Goal: Information Seeking & Learning: Learn about a topic

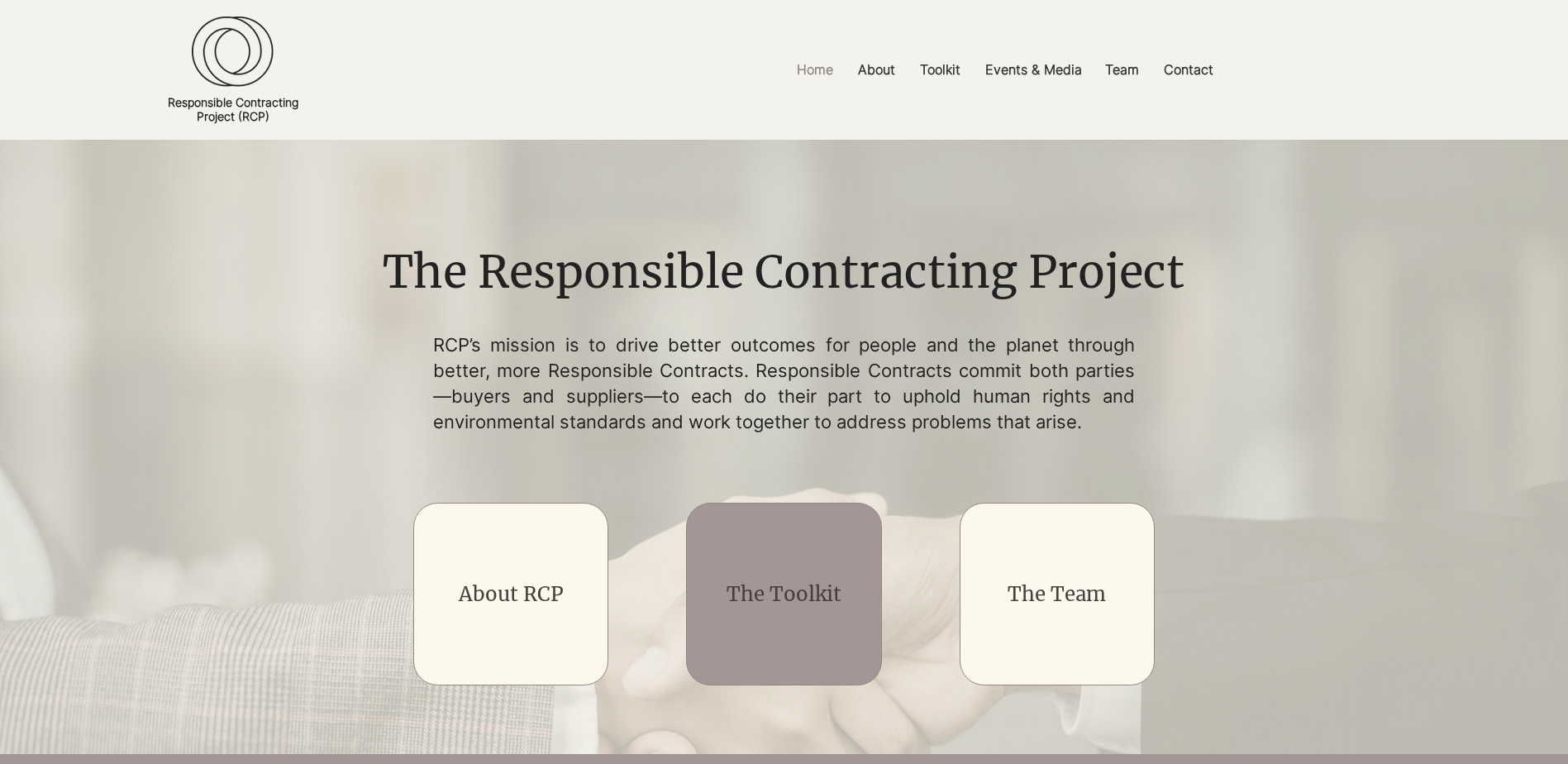
click at [848, 544] on div "main content" at bounding box center [784, 594] width 195 height 183
click at [758, 596] on link "The Toolkit" at bounding box center [784, 594] width 115 height 26
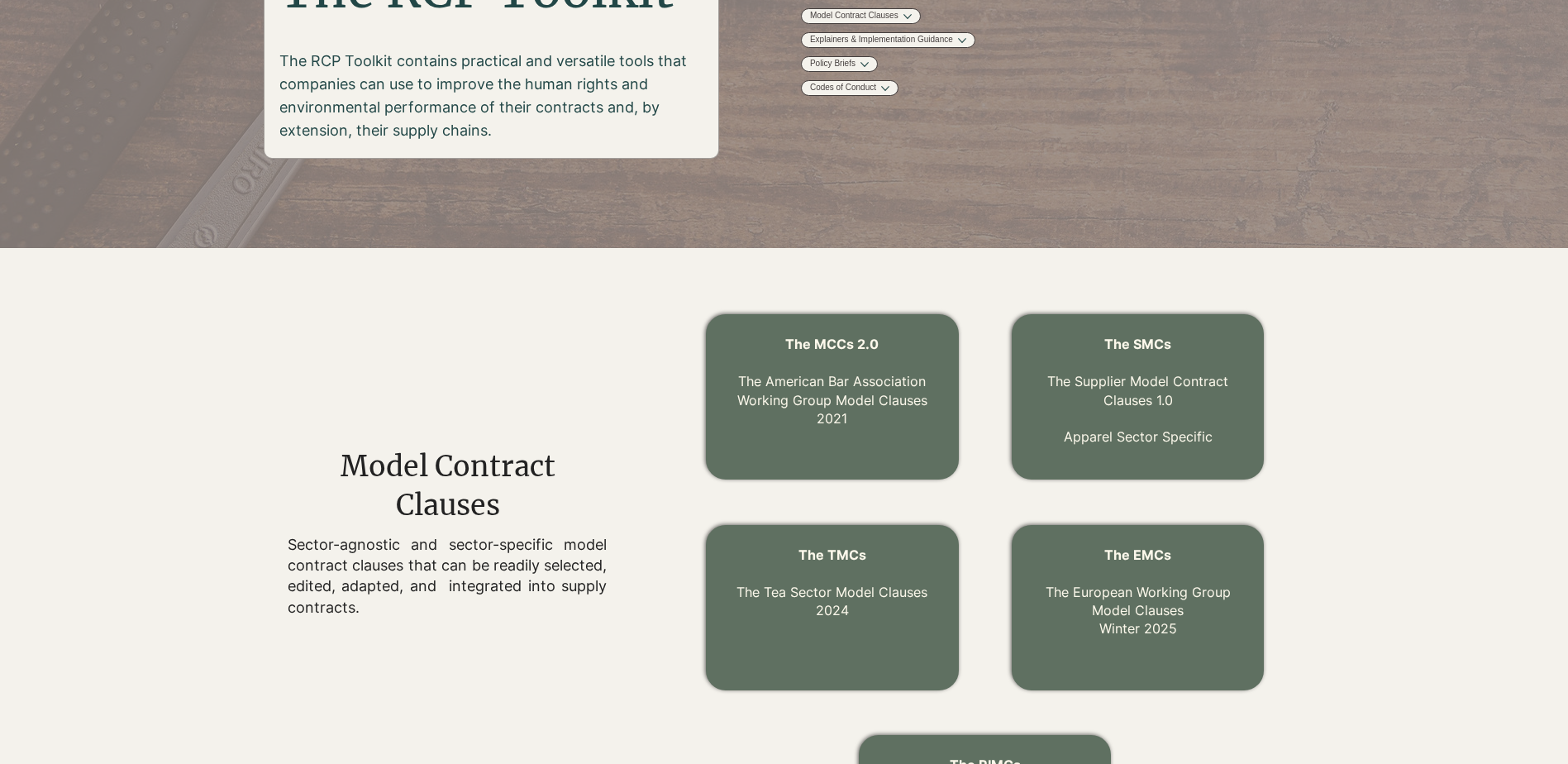
scroll to position [330, 0]
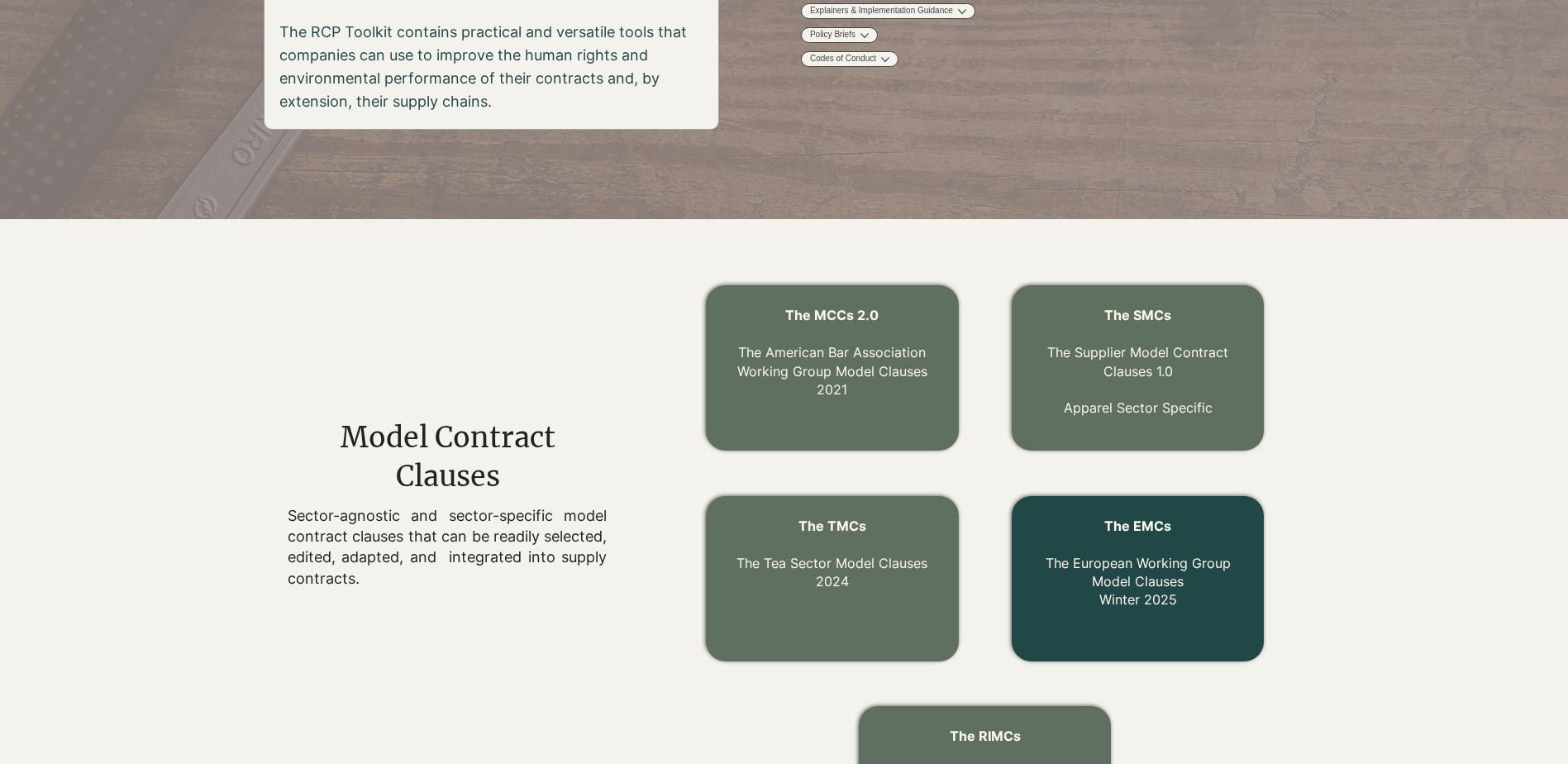
click at [1142, 592] on link "The EMCs The European Working Group Model Clauses Winter 2025" at bounding box center [1138, 563] width 185 height 91
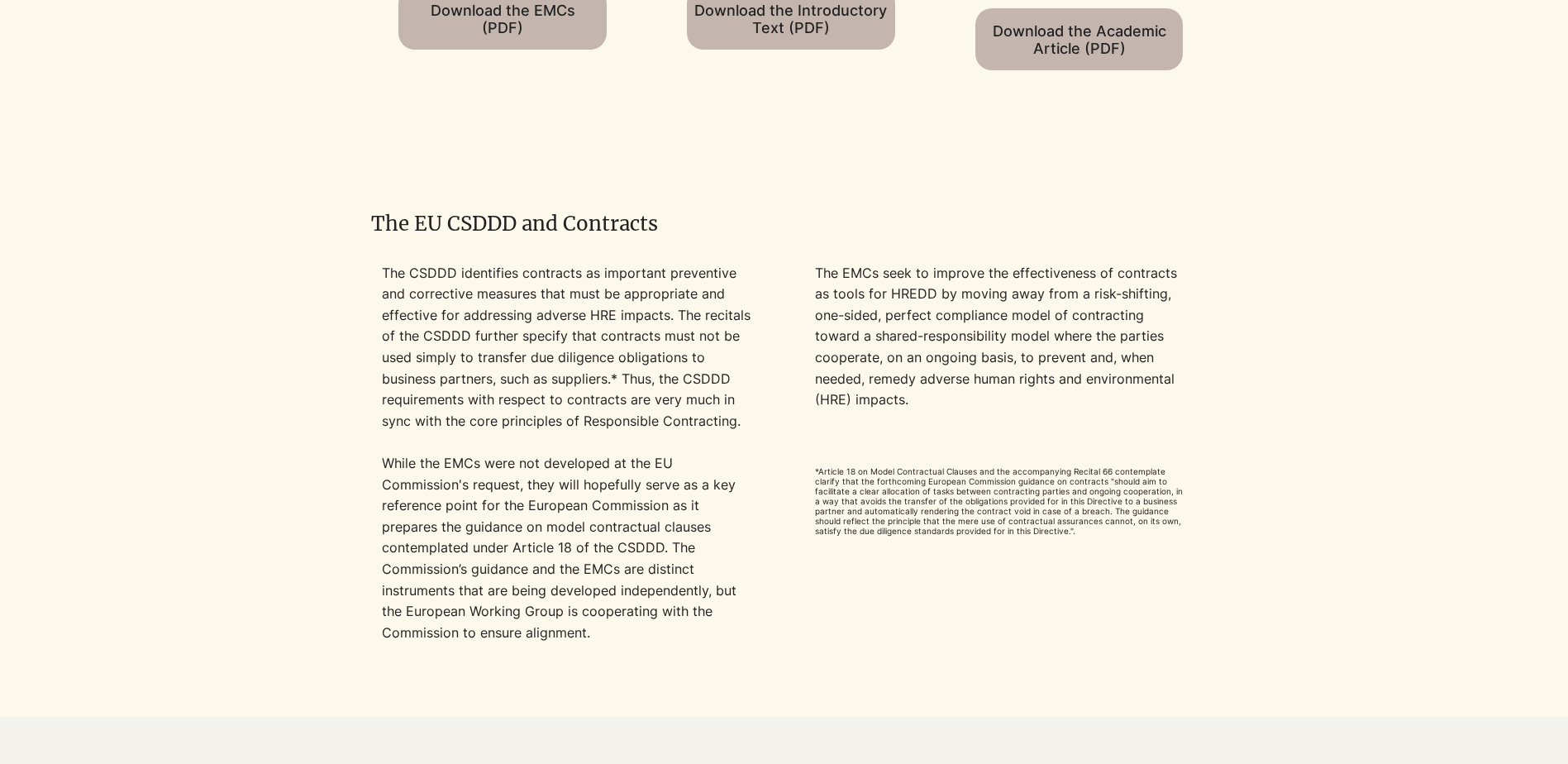
scroll to position [1323, 0]
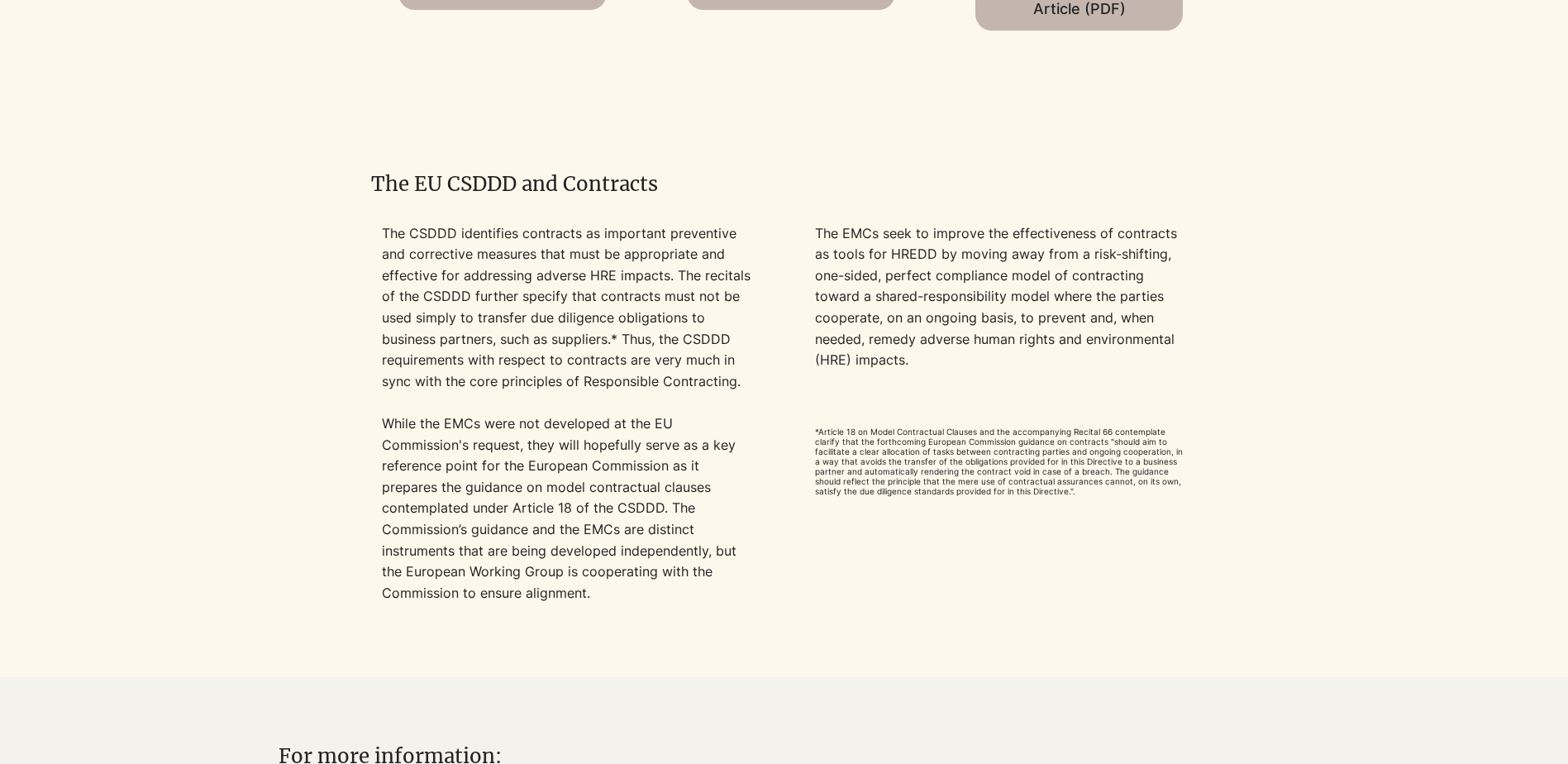
click at [514, 209] on div at bounding box center [784, 410] width 826 height 482
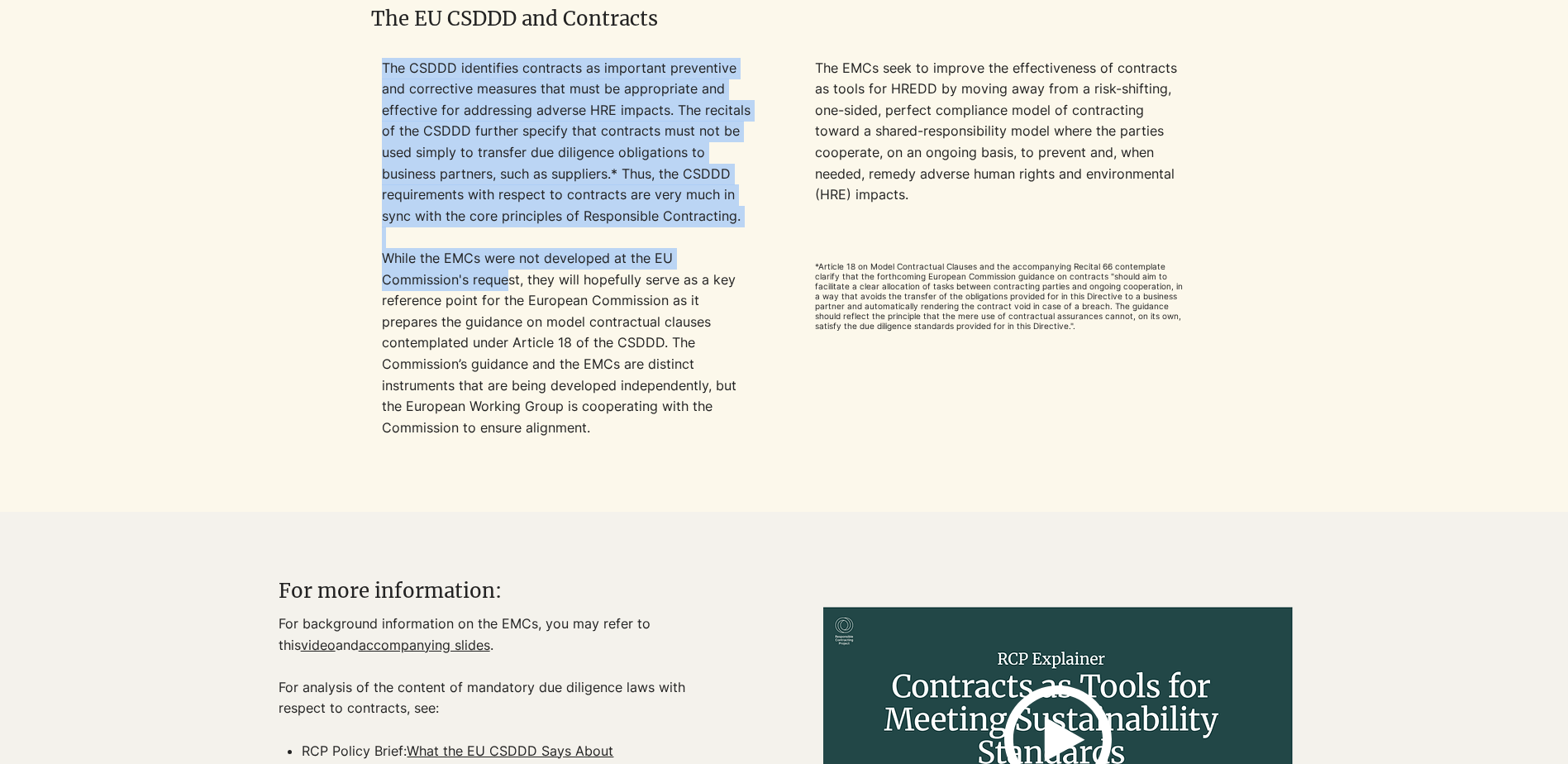
drag, startPoint x: 378, startPoint y: 253, endPoint x: 507, endPoint y: 279, distance: 131.6
click at [507, 279] on div "The CSDDD identifies contracts as important preventive and corrective measures …" at bounding box center [783, 272] width 825 height 430
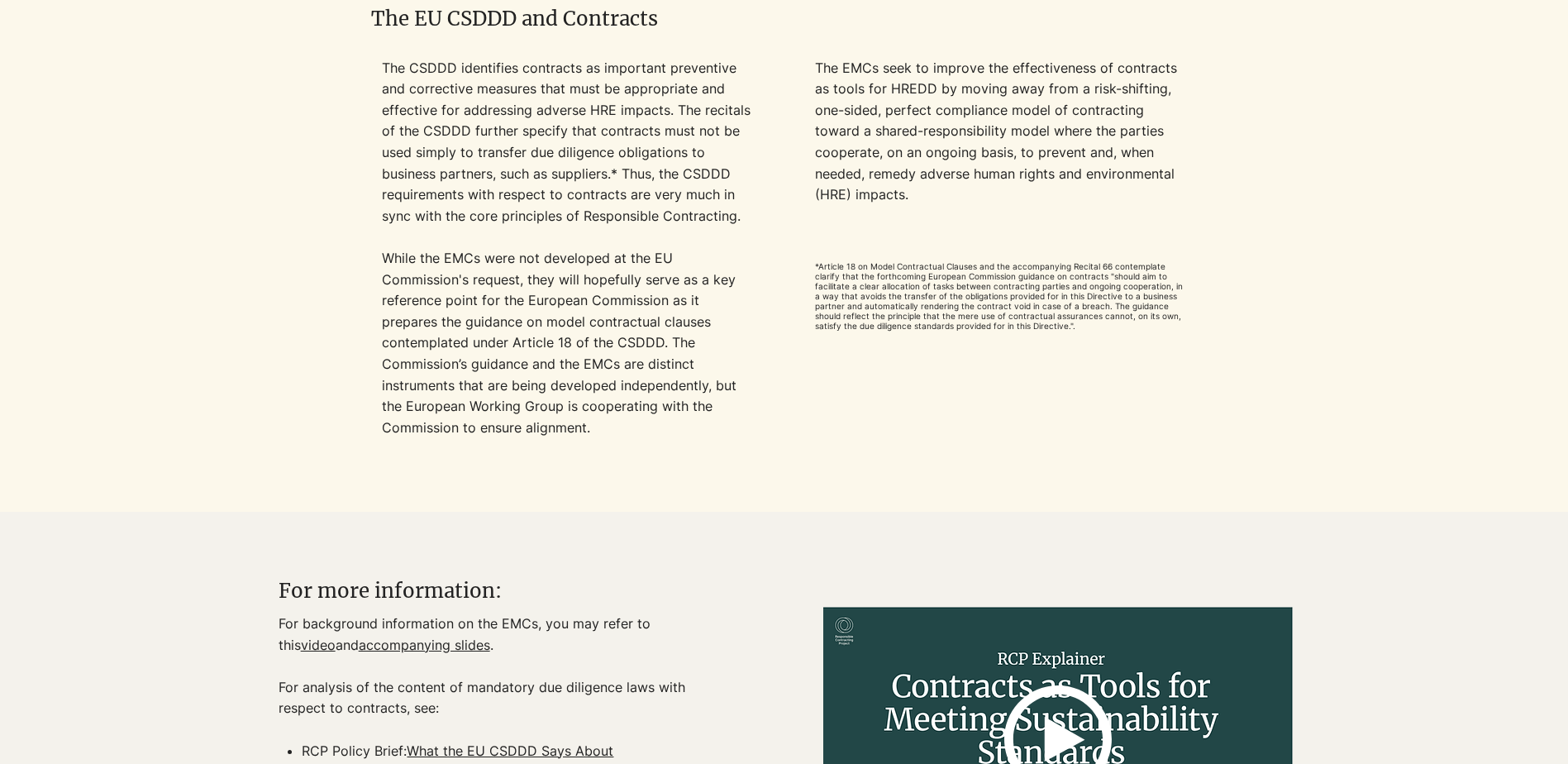
drag, startPoint x: 507, startPoint y: 279, endPoint x: 546, endPoint y: 410, distance: 136.7
click at [546, 410] on p "While the EMCs were not developed at the EU Commission's request,​ they will ho…" at bounding box center [568, 364] width 371 height 233
drag, startPoint x: 384, startPoint y: 253, endPoint x: 522, endPoint y: 281, distance: 140.8
click at [522, 281] on p "While the EMCs were not developed at the EU Commission's request,​ they will ho…" at bounding box center [568, 364] width 371 height 233
click at [658, 431] on p "While the EMCs were not developed at the EU Commission's request,​ they will ho…" at bounding box center [568, 364] width 371 height 233
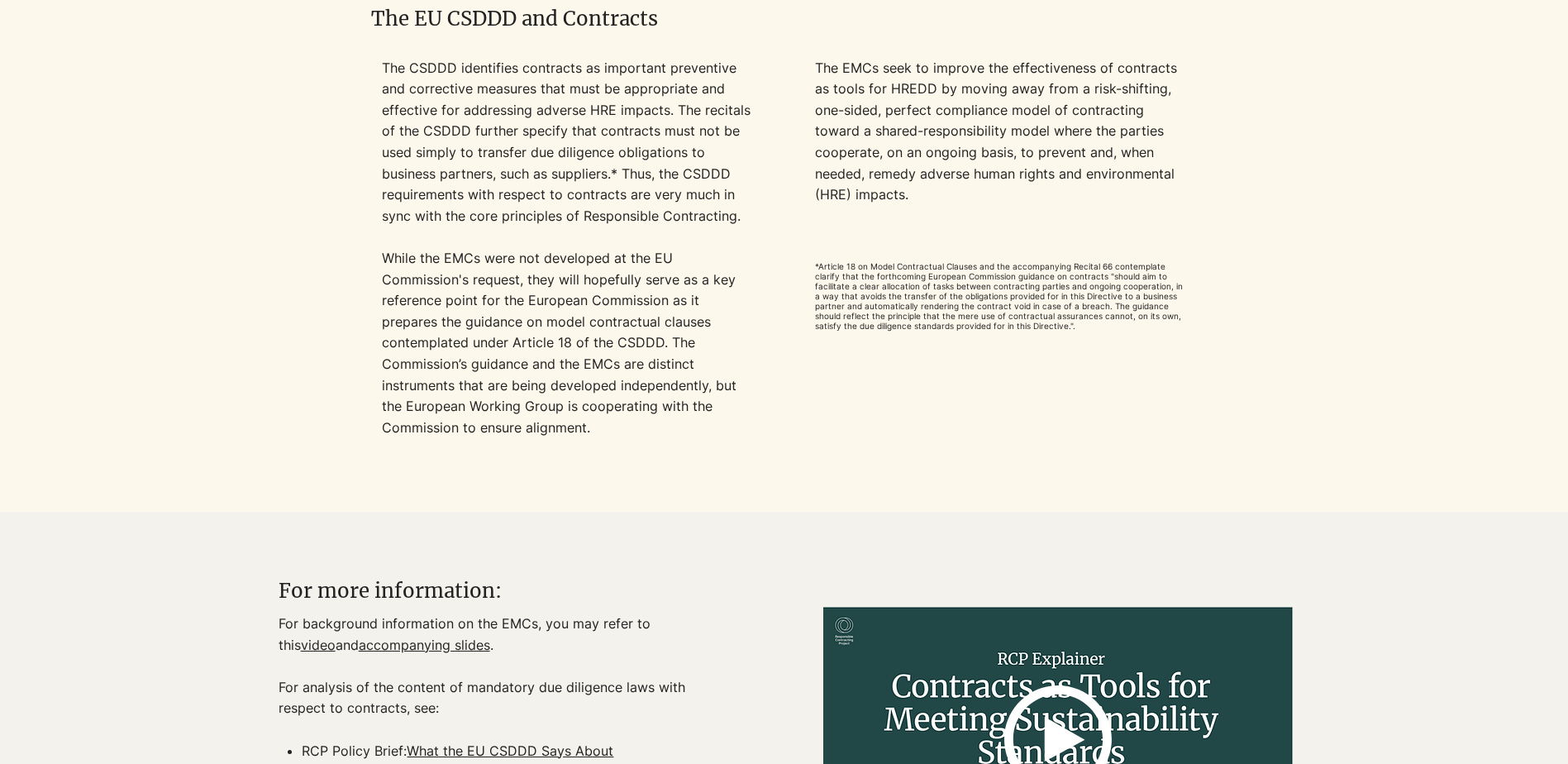
click at [1180, 424] on div at bounding box center [783, 272] width 825 height 430
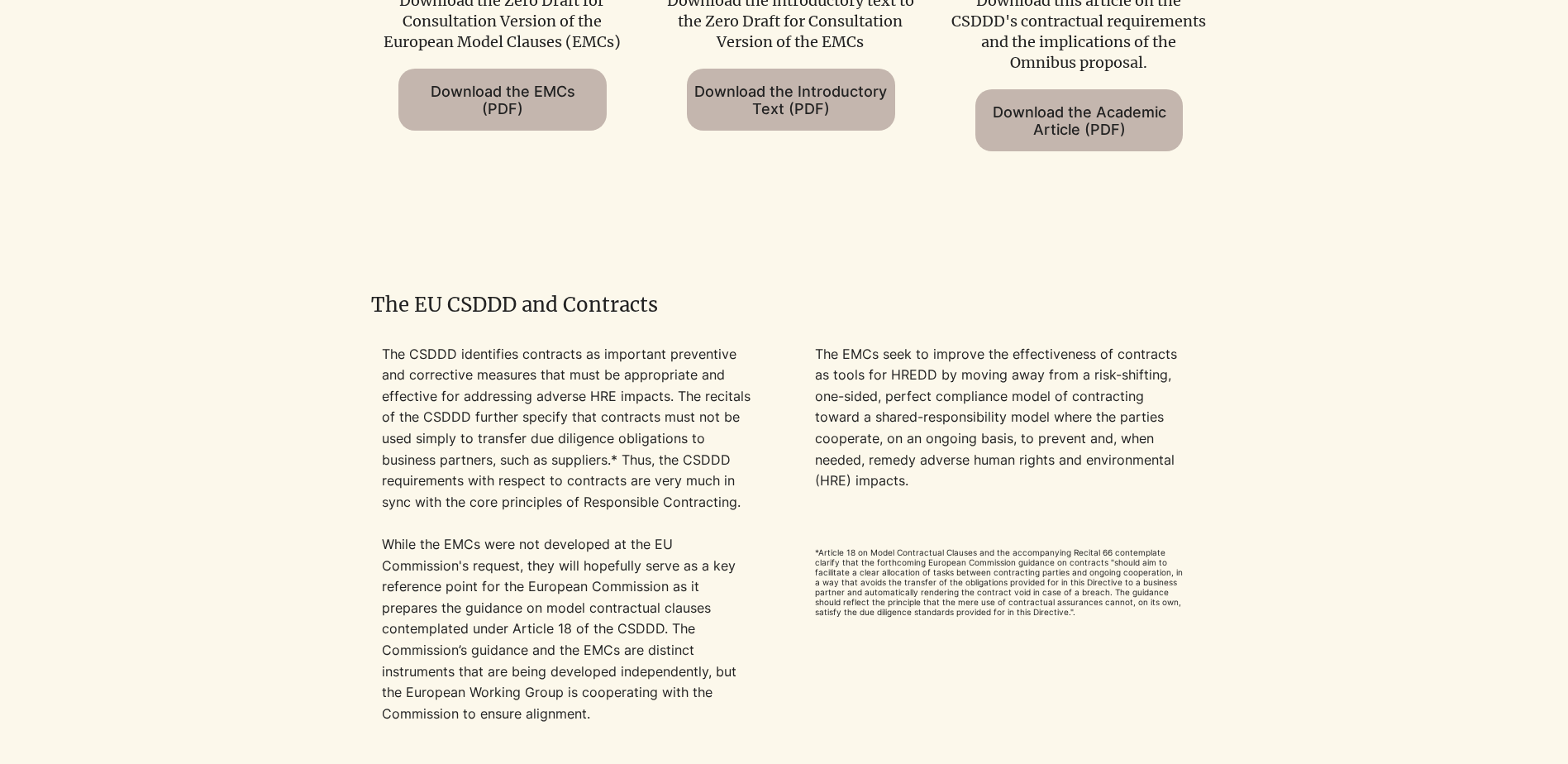
scroll to position [1158, 0]
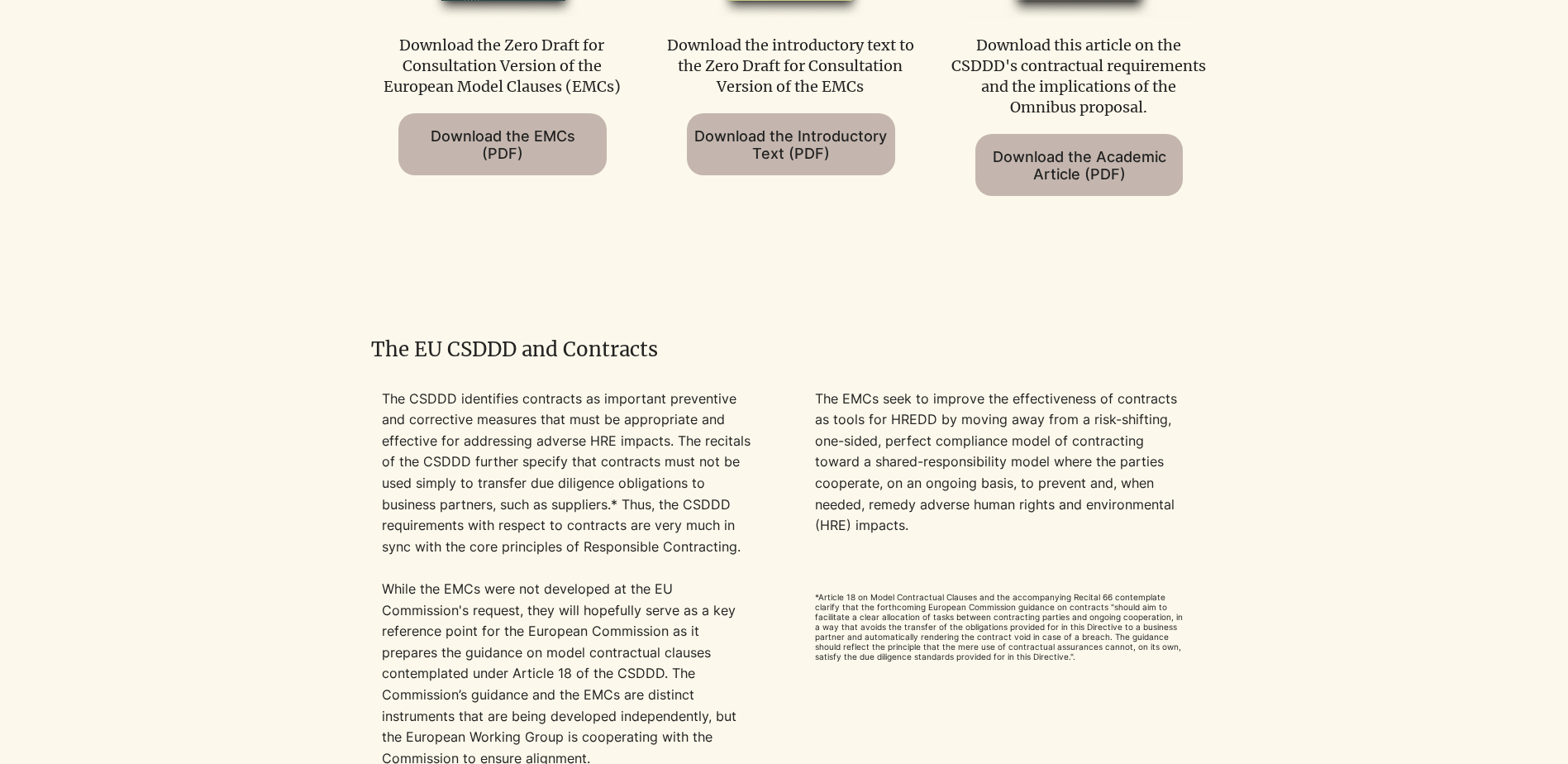
click at [1319, 149] on div at bounding box center [784, 19] width 1568 height 527
